Goal: Transaction & Acquisition: Purchase product/service

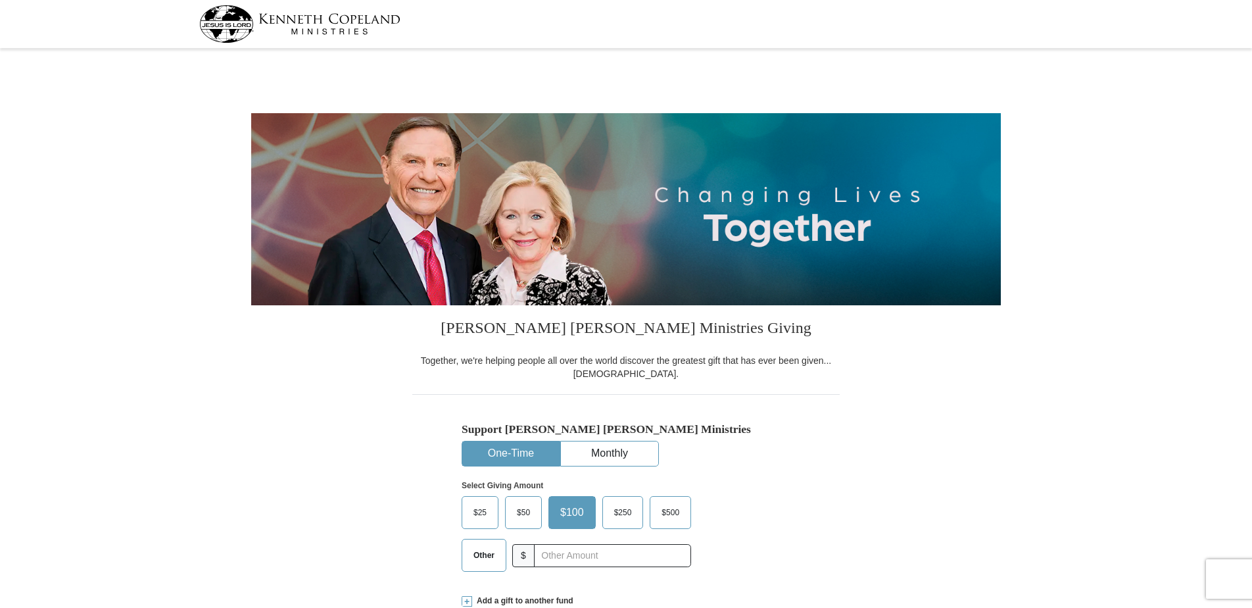
select select "VA"
click at [518, 511] on span "$50" at bounding box center [523, 512] width 26 height 20
click at [0, 0] on input "$50" at bounding box center [0, 0] width 0 height 0
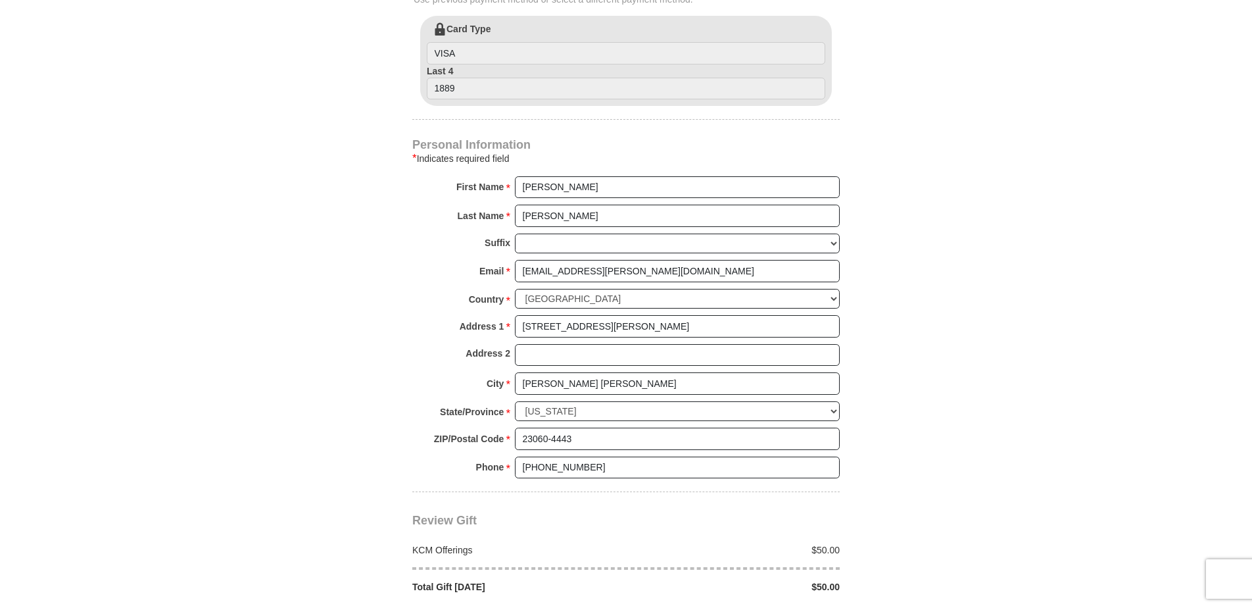
scroll to position [921, 0]
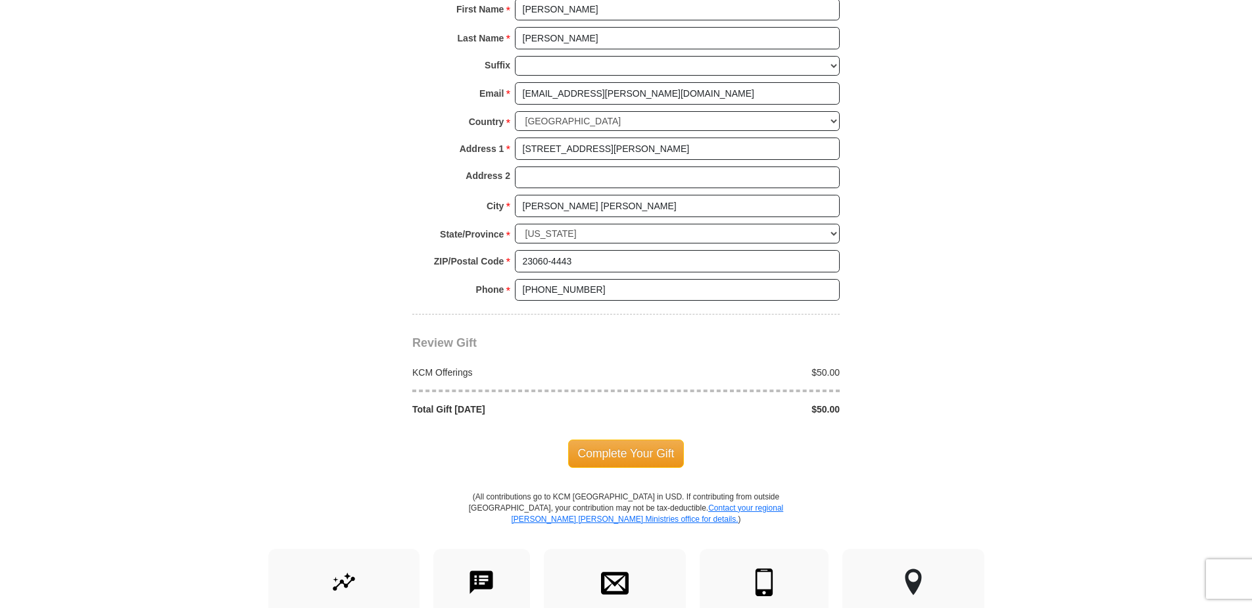
click at [627, 457] on span "Complete Your Gift" at bounding box center [626, 453] width 116 height 28
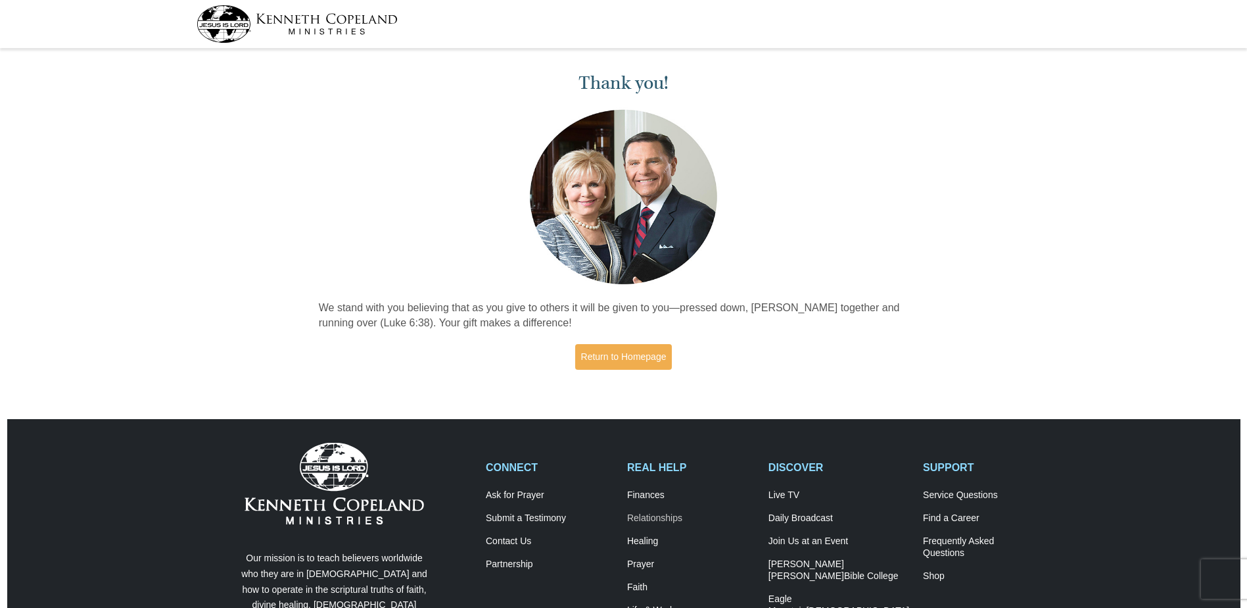
click at [657, 518] on link "Relationships" at bounding box center [691, 518] width 128 height 12
